Goal: Information Seeking & Learning: Learn about a topic

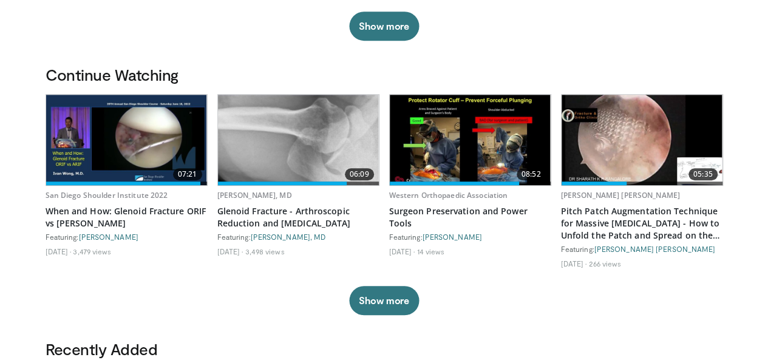
scroll to position [303, 0]
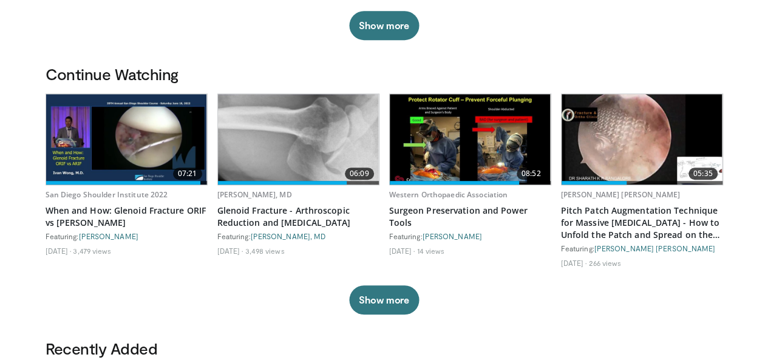
click at [289, 170] on img at bounding box center [298, 139] width 161 height 90
click at [130, 156] on img at bounding box center [126, 139] width 161 height 90
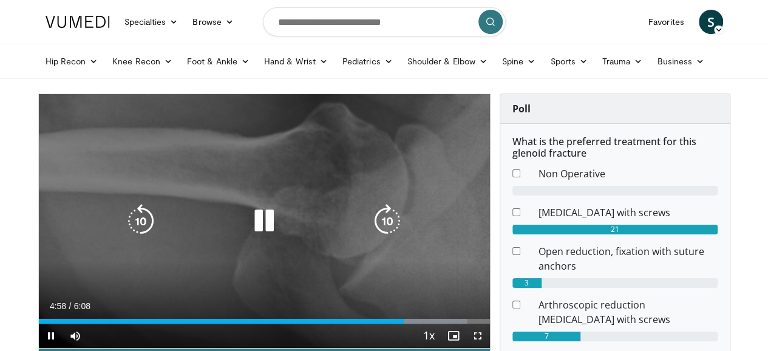
click at [256, 236] on icon "Video Player" at bounding box center [264, 221] width 34 height 34
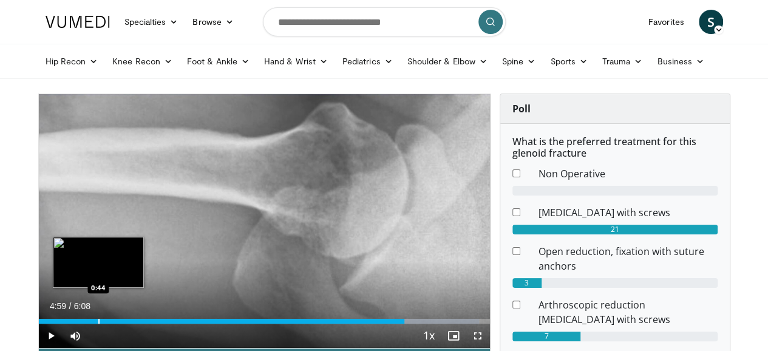
click at [67, 323] on div "Loaded : 97.68% 4:59 0:44" at bounding box center [264, 321] width 451 height 5
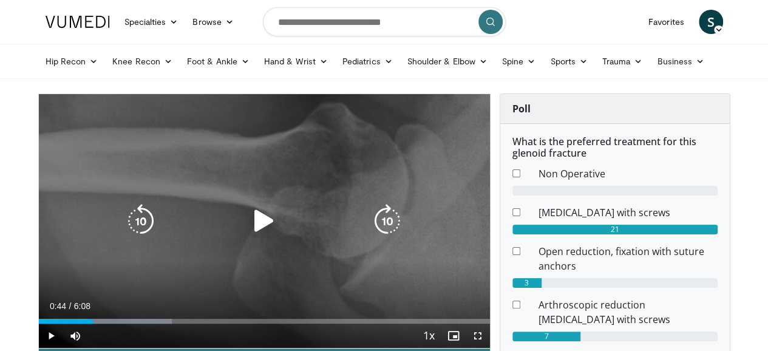
click at [253, 230] on icon "Video Player" at bounding box center [264, 221] width 34 height 34
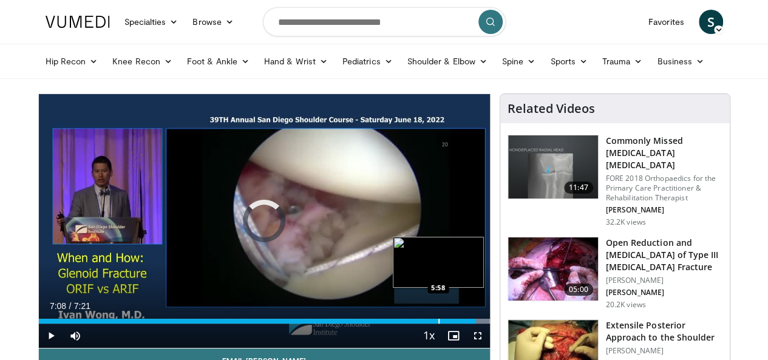
click at [438, 323] on div "Progress Bar" at bounding box center [438, 321] width 1 height 5
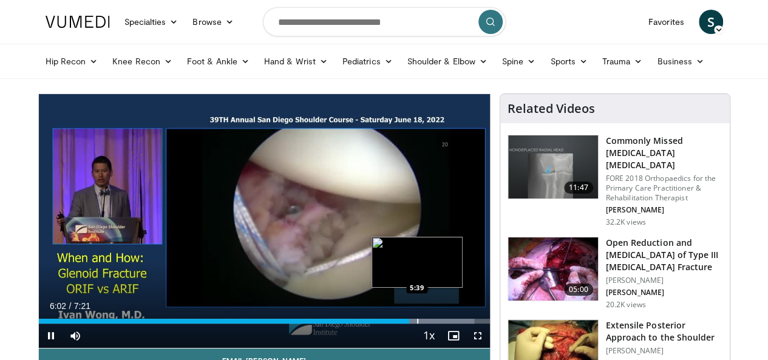
click at [417, 323] on div "Progress Bar" at bounding box center [417, 321] width 1 height 5
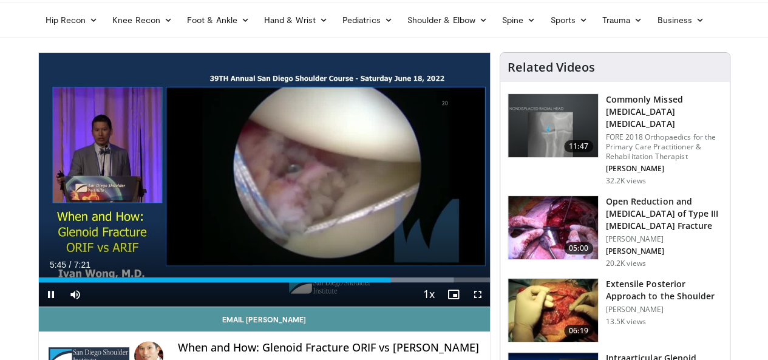
scroll to position [61, 0]
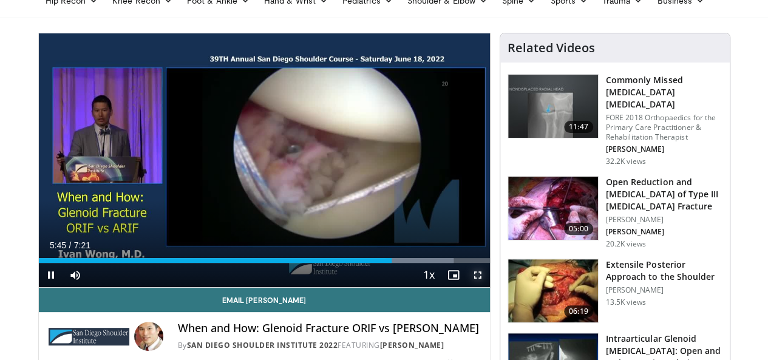
click at [488, 287] on span "Video Player" at bounding box center [477, 275] width 24 height 24
click at [39, 287] on span "Video Player" at bounding box center [51, 275] width 24 height 24
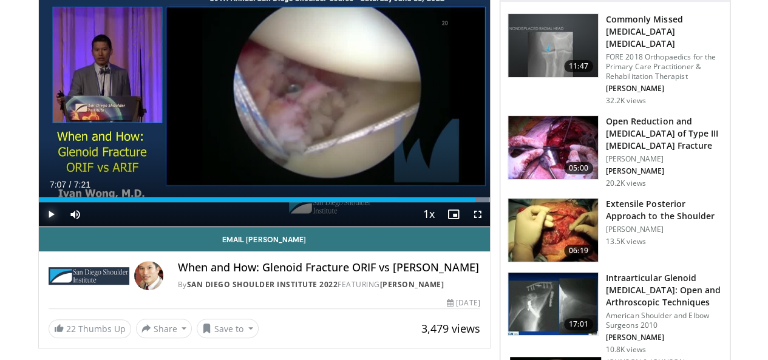
scroll to position [182, 0]
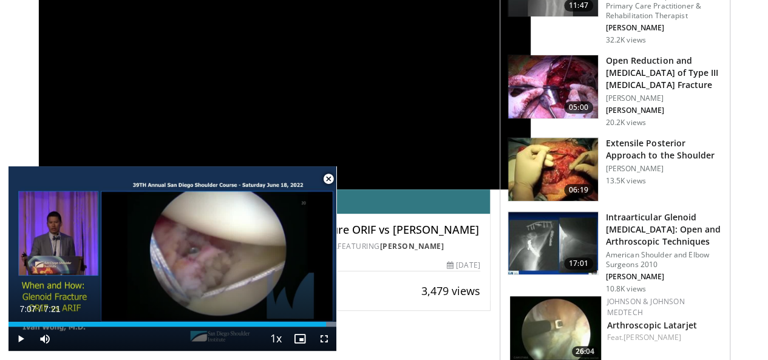
click at [578, 220] on img at bounding box center [553, 243] width 90 height 63
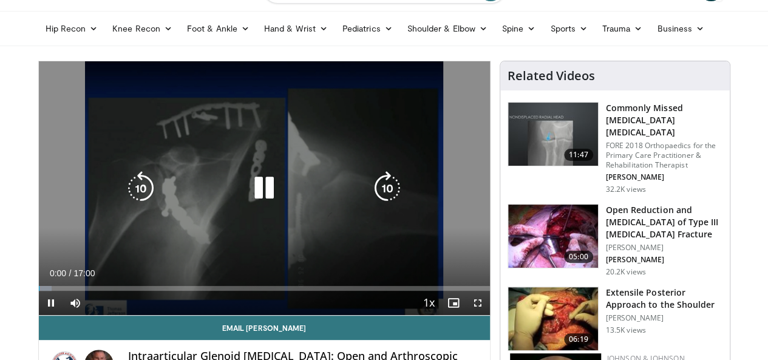
scroll to position [61, 0]
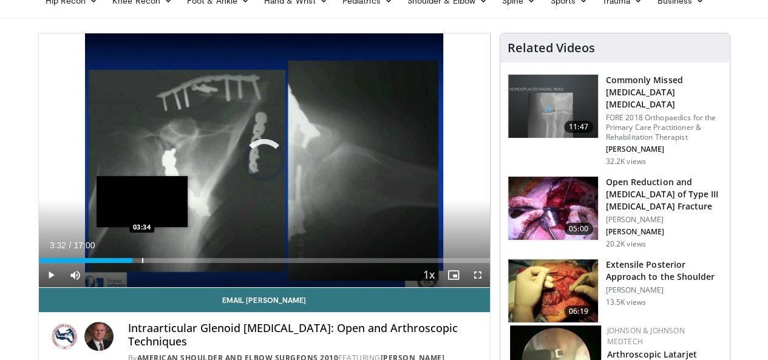
click at [110, 263] on div "Loaded : 3.88% 03:32 03:34" at bounding box center [264, 260] width 451 height 5
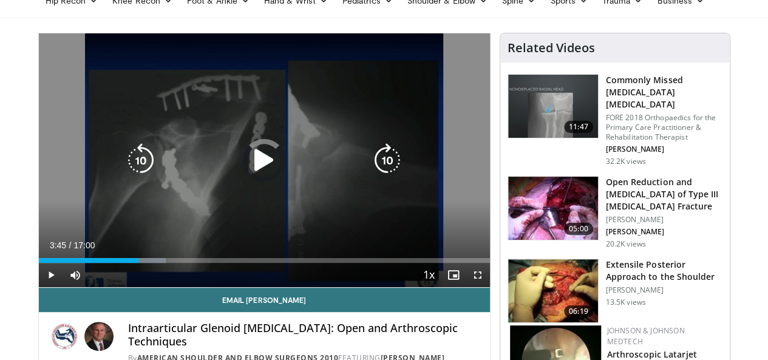
click at [159, 263] on div "Loaded : 28.19% 03:45 05:13" at bounding box center [264, 257] width 451 height 12
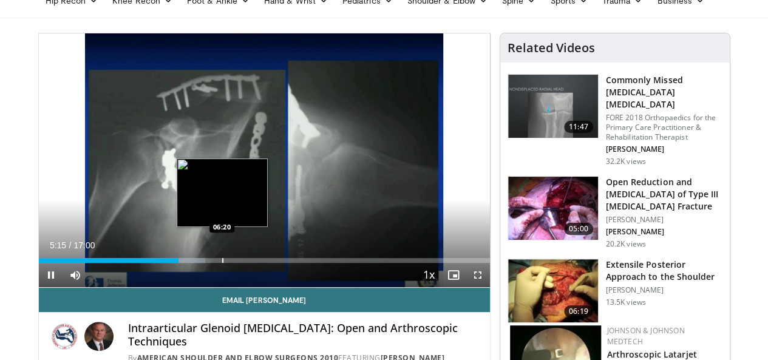
click at [222, 263] on div "Progress Bar" at bounding box center [222, 260] width 1 height 5
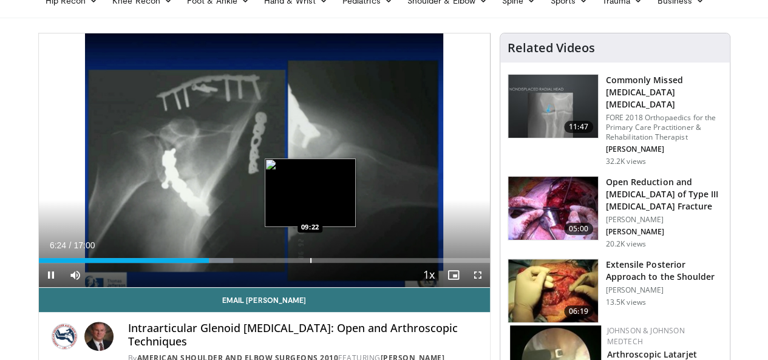
click at [310, 263] on div "Progress Bar" at bounding box center [310, 260] width 1 height 5
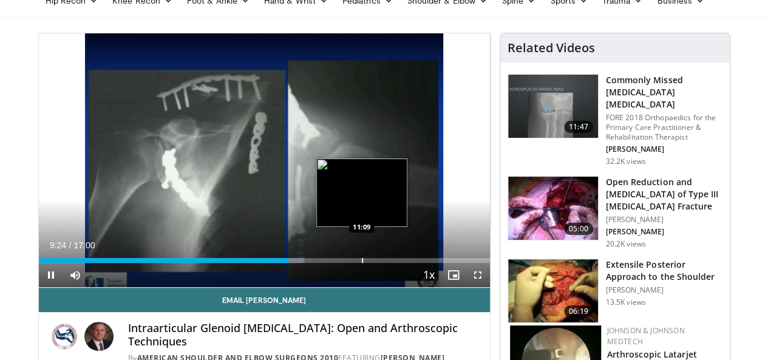
click at [362, 263] on div "Progress Bar" at bounding box center [362, 260] width 1 height 5
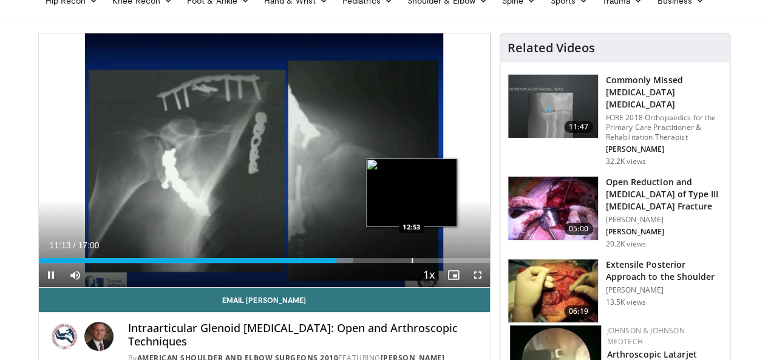
click at [411, 263] on div "Progress Bar" at bounding box center [411, 260] width 1 height 5
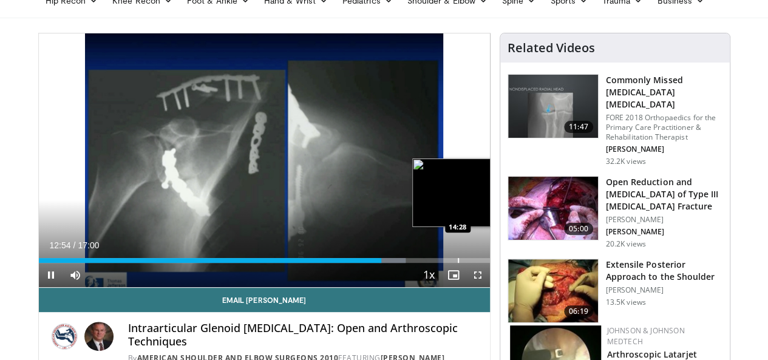
click at [458, 263] on div "Progress Bar" at bounding box center [458, 260] width 1 height 5
click at [485, 263] on div "Progress Bar" at bounding box center [485, 260] width 1 height 5
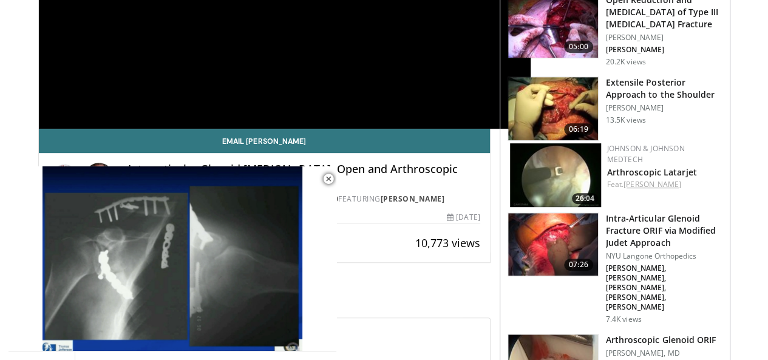
scroll to position [303, 0]
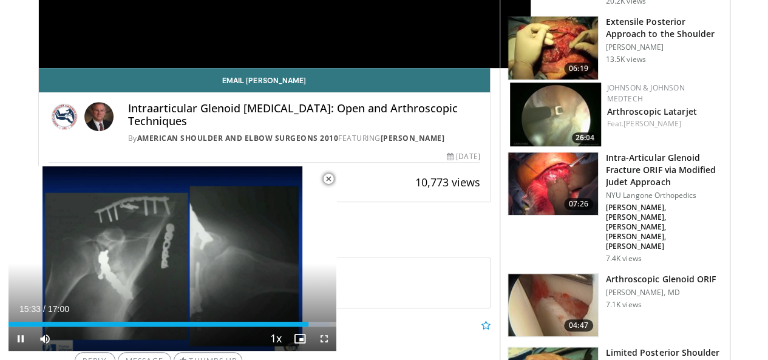
click at [328, 178] on span "Video Player" at bounding box center [328, 179] width 24 height 24
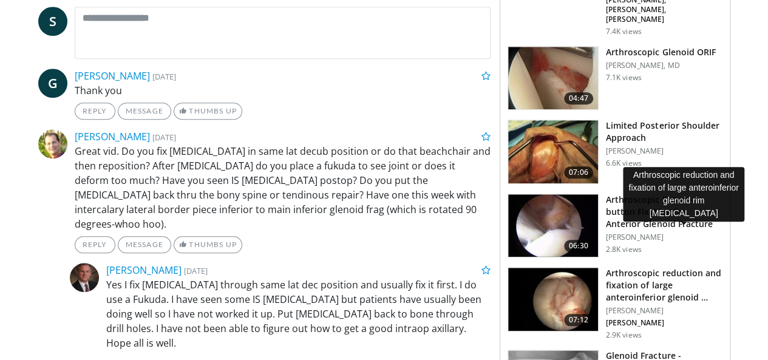
scroll to position [546, 0]
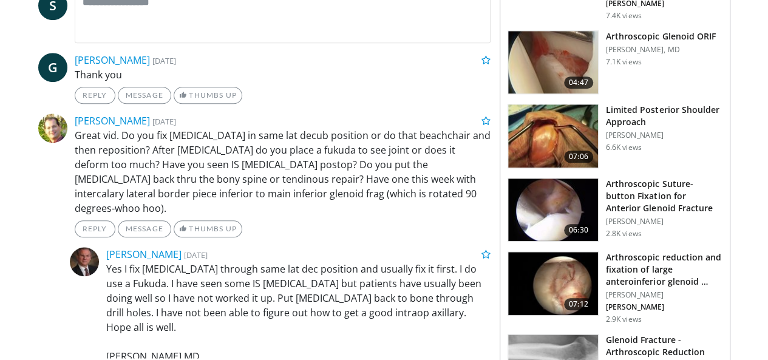
click at [553, 252] on img at bounding box center [553, 283] width 90 height 63
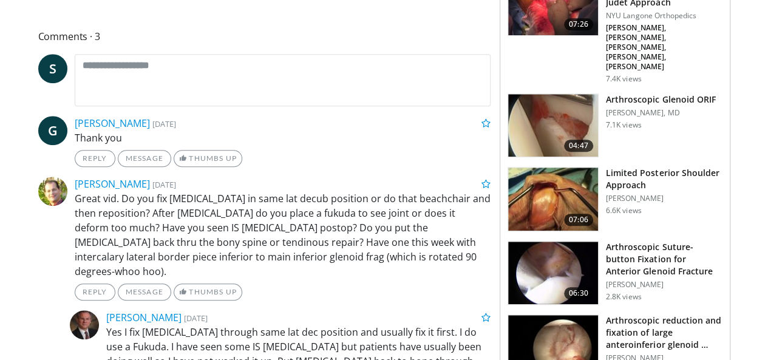
scroll to position [485, 0]
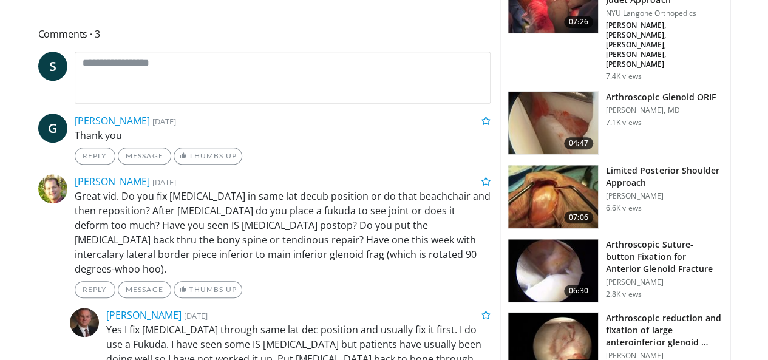
click at [573, 239] on img at bounding box center [553, 270] width 90 height 63
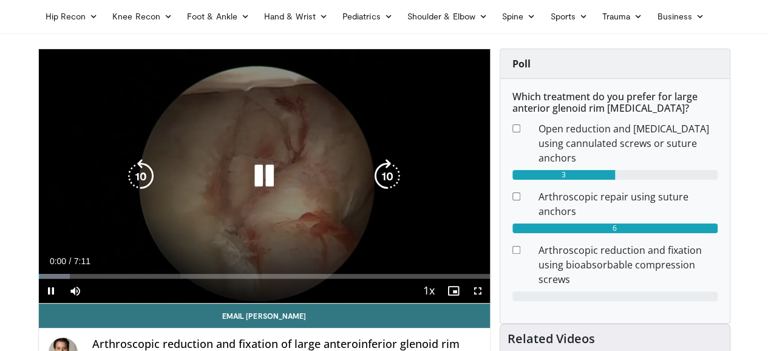
scroll to position [61, 0]
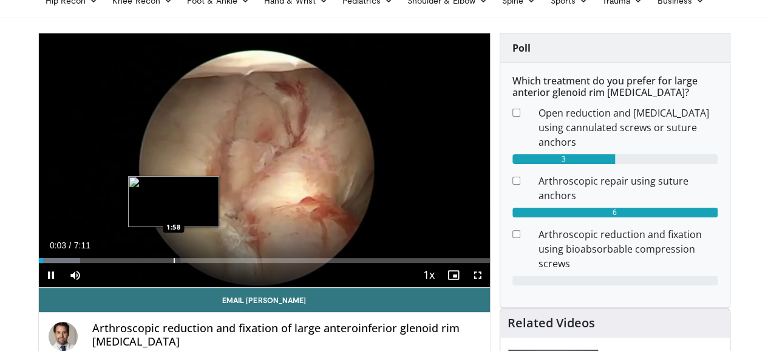
click at [143, 263] on div "Loaded : 9.24% 0:04 1:58" at bounding box center [264, 257] width 451 height 12
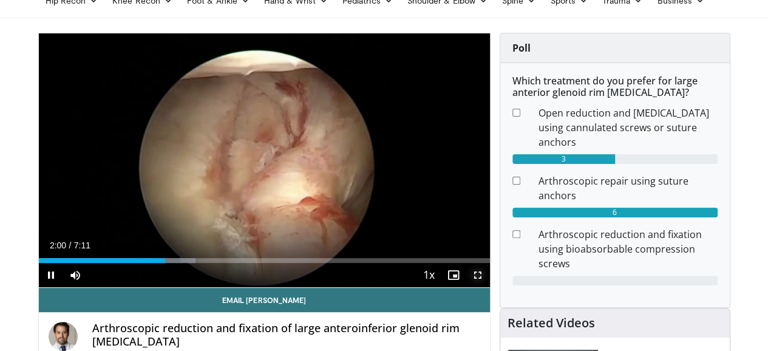
click at [490, 287] on span "Video Player" at bounding box center [477, 275] width 24 height 24
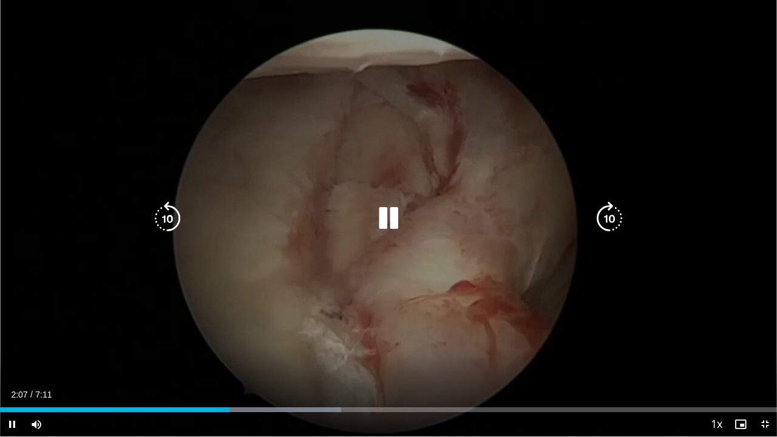
click at [197, 350] on div "Current Time 2:07 / Duration 7:11 Pause Skip Backward Skip Forward Mute Loaded …" at bounding box center [388, 424] width 777 height 24
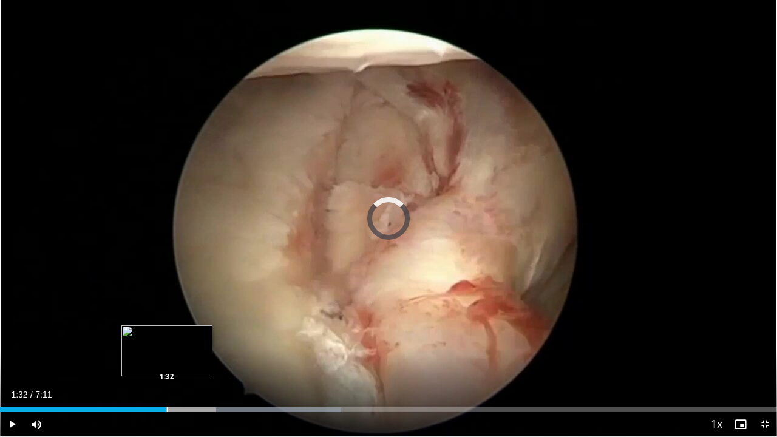
click at [166, 350] on div "Loaded : 43.94% 2:09 1:32" at bounding box center [388, 407] width 777 height 12
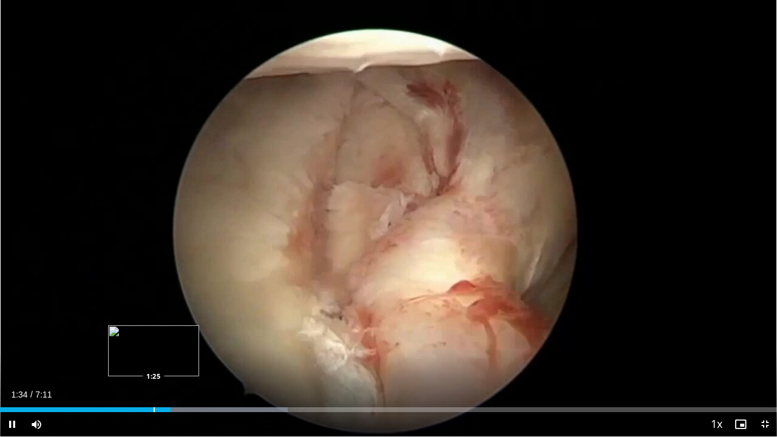
click at [153, 350] on div "Loaded : 37.00% 1:34 1:25" at bounding box center [388, 407] width 777 height 12
click at [112, 350] on div "Loaded : 37.00% 1:33 1:03" at bounding box center [388, 407] width 777 height 12
click at [95, 350] on div "Loaded : 30.06% 1:04 0:52" at bounding box center [388, 407] width 777 height 12
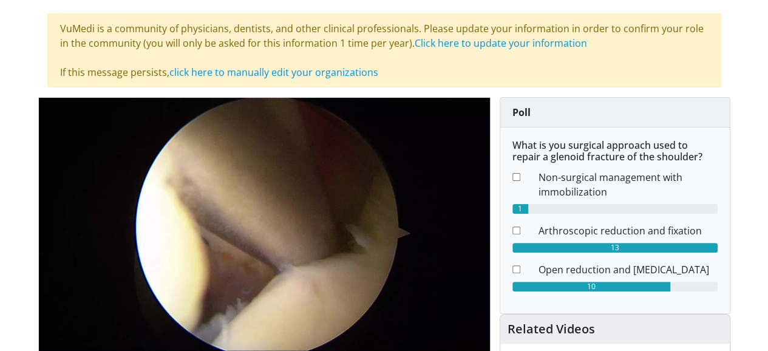
scroll to position [121, 0]
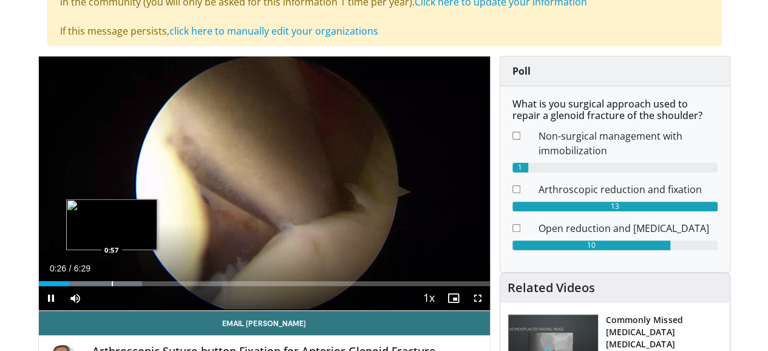
click at [112, 286] on div "Progress Bar" at bounding box center [112, 283] width 1 height 5
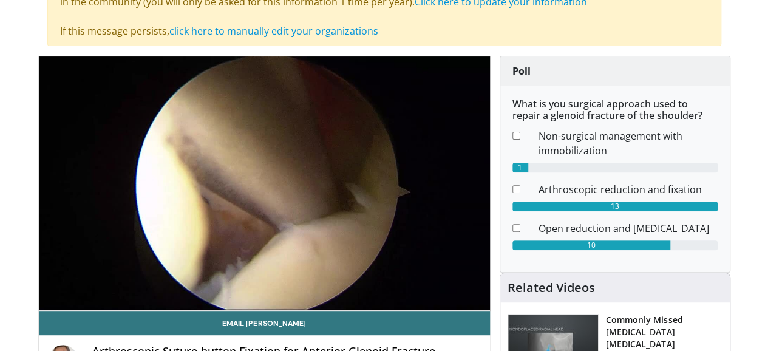
click at [96, 302] on div "10 seconds Tap to unmute" at bounding box center [264, 183] width 451 height 254
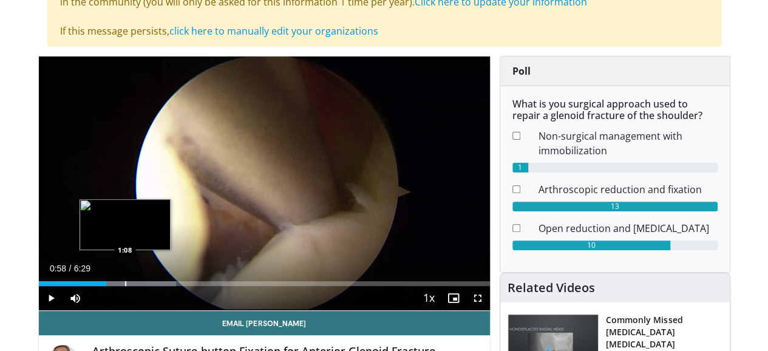
click at [125, 286] on div "Progress Bar" at bounding box center [125, 283] width 1 height 5
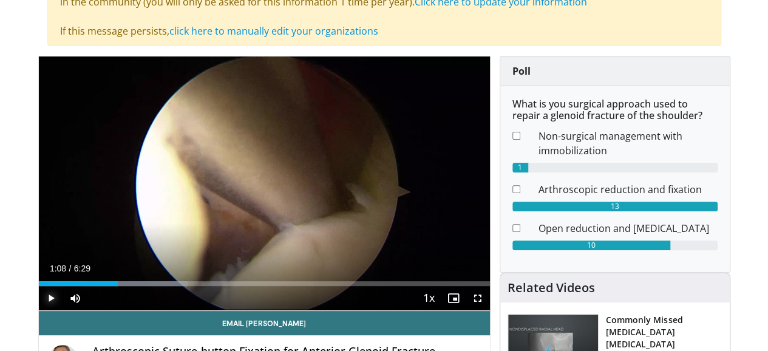
click at [39, 310] on span "Video Player" at bounding box center [51, 298] width 24 height 24
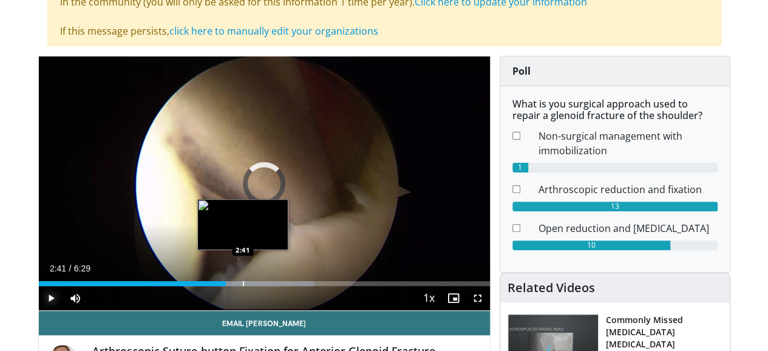
click at [243, 286] on div "Progress Bar" at bounding box center [243, 283] width 1 height 5
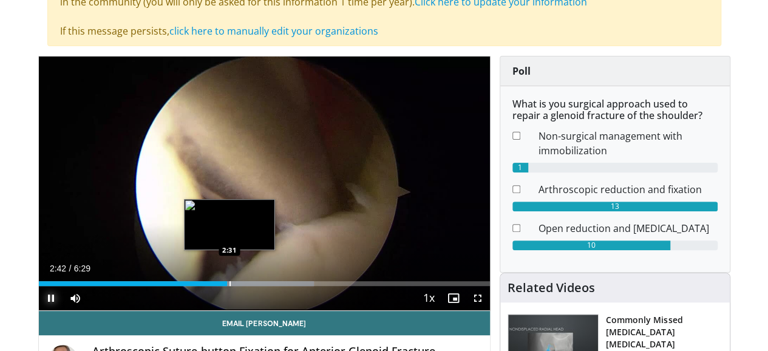
click at [229, 286] on div "Progress Bar" at bounding box center [229, 283] width 1 height 5
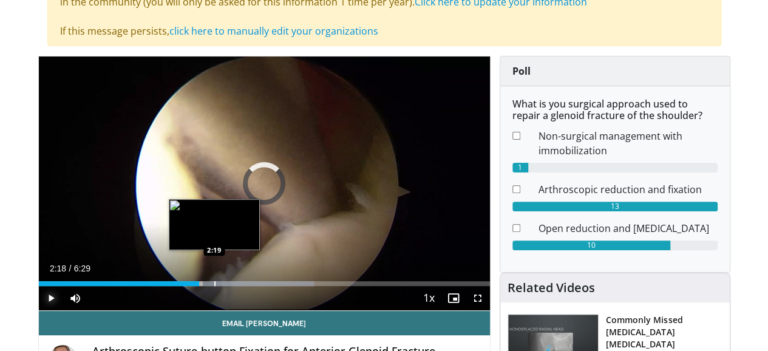
click at [183, 286] on div "Loaded : 61.09% 2:18 2:19" at bounding box center [264, 283] width 451 height 5
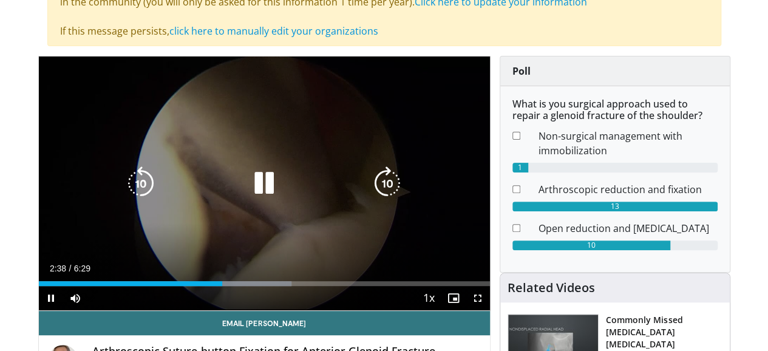
click at [251, 195] on icon "Video Player" at bounding box center [264, 183] width 34 height 34
click at [252, 196] on icon "Video Player" at bounding box center [264, 183] width 34 height 34
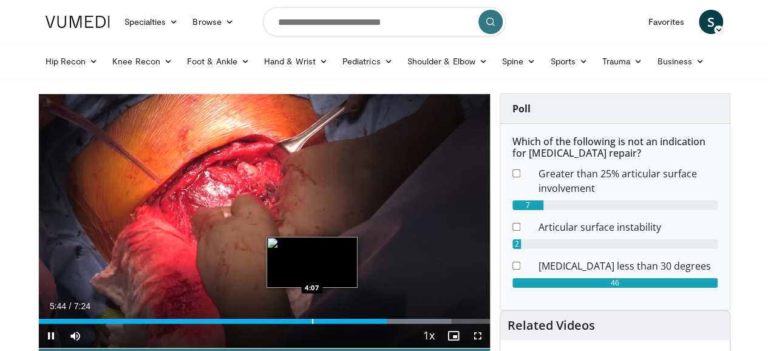
click at [312, 323] on div "Progress Bar" at bounding box center [312, 321] width 1 height 5
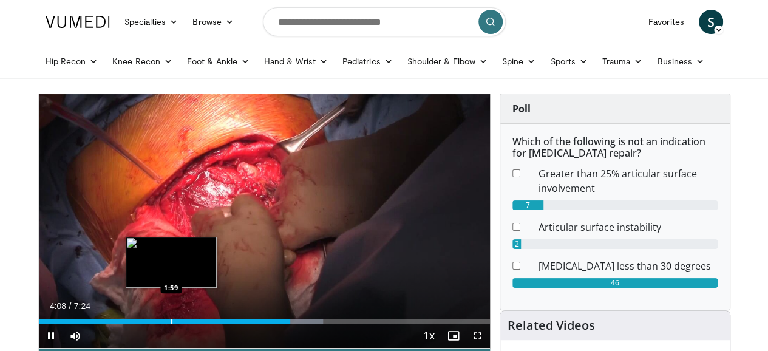
click at [171, 323] on div "Progress Bar" at bounding box center [171, 321] width 1 height 5
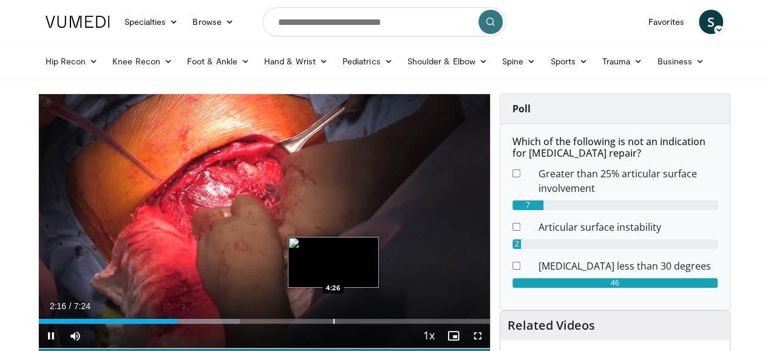
click at [333, 323] on div "Progress Bar" at bounding box center [333, 321] width 1 height 5
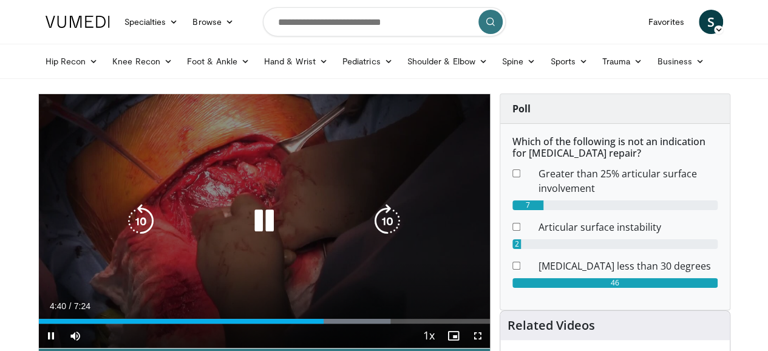
click at [262, 238] on icon "Video Player" at bounding box center [264, 221] width 34 height 34
